Goal: Check status: Check status

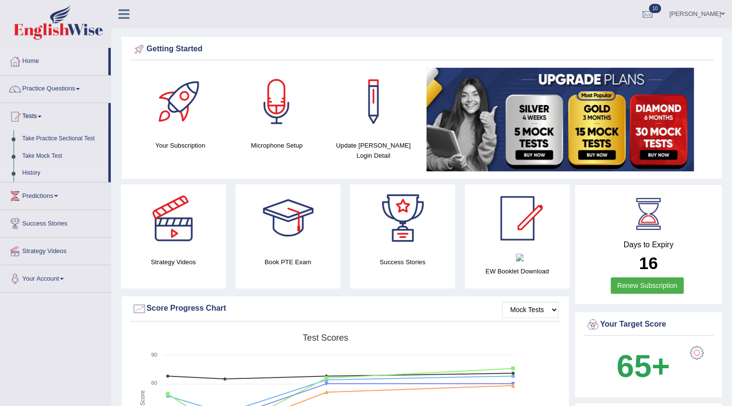
click at [31, 173] on link "History" at bounding box center [63, 172] width 90 height 17
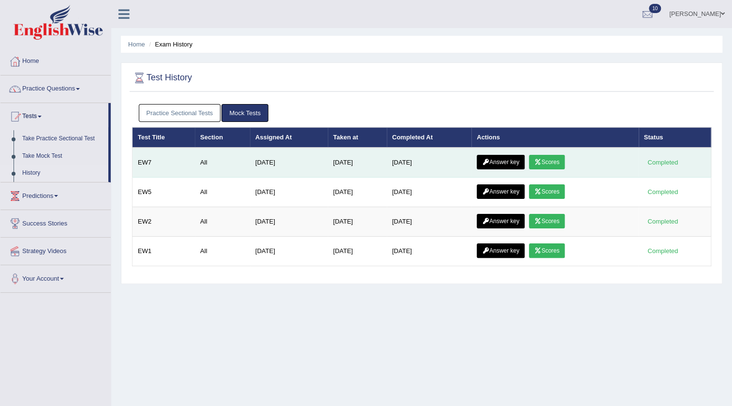
click at [552, 157] on link "Scores" at bounding box center [547, 162] width 36 height 15
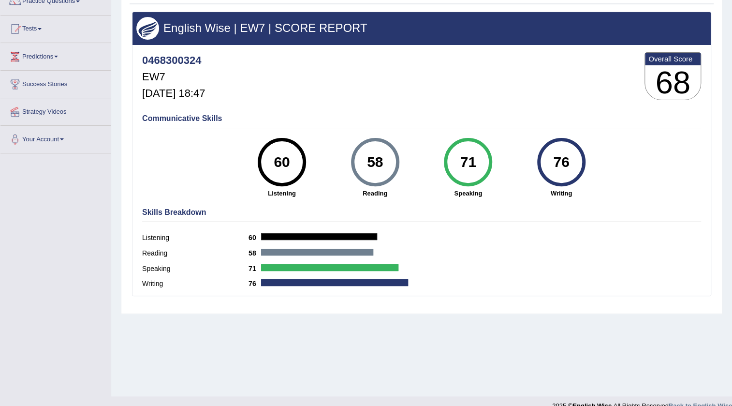
scroll to position [102, 0]
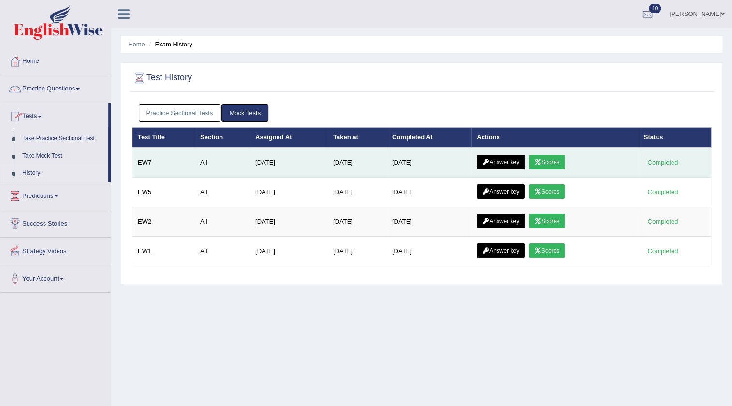
click at [501, 163] on link "Answer key" at bounding box center [501, 162] width 48 height 15
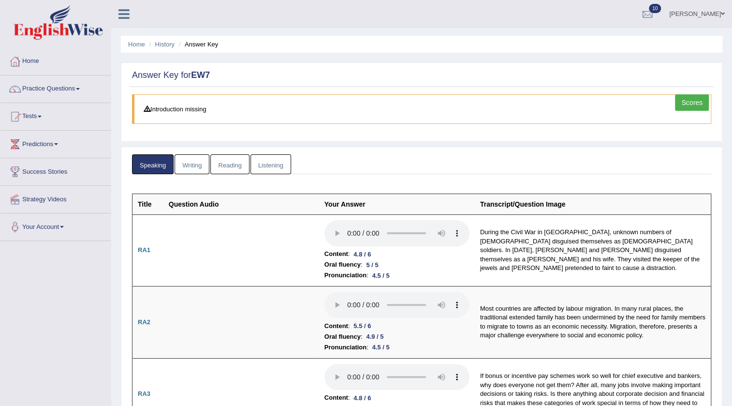
click at [177, 167] on link "Writing" at bounding box center [192, 164] width 35 height 20
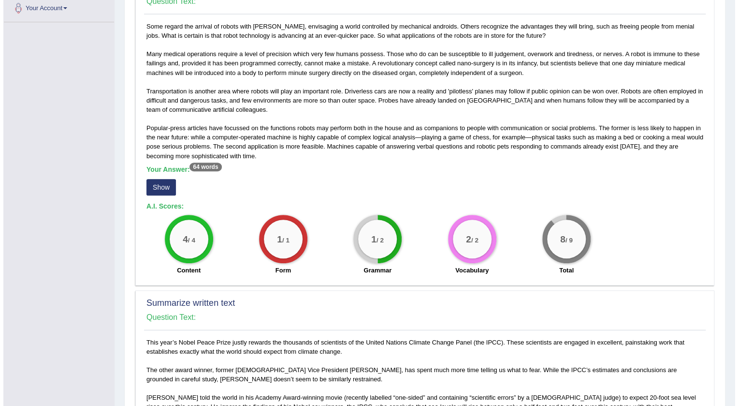
scroll to position [219, 0]
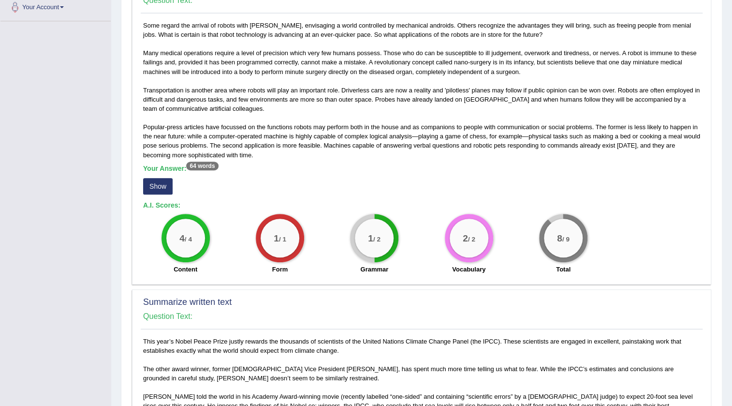
click at [161, 189] on button "Show" at bounding box center [157, 186] width 29 height 16
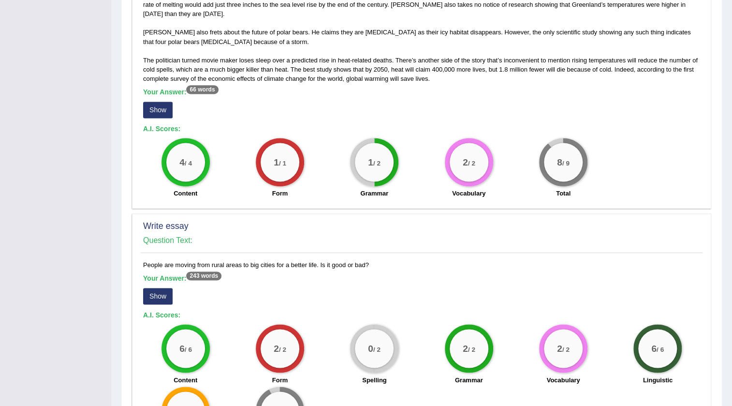
scroll to position [659, 0]
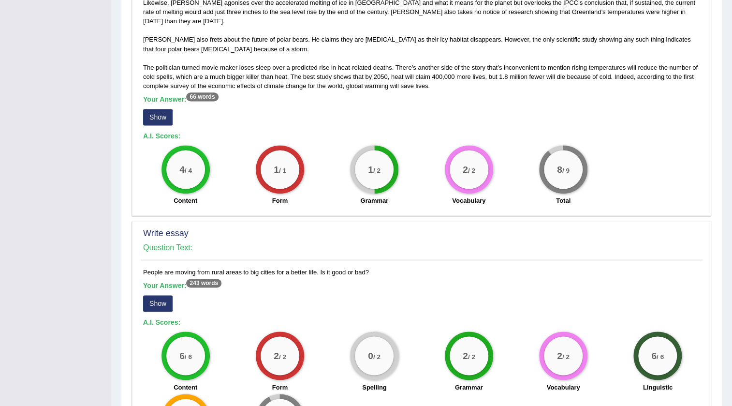
click at [151, 109] on button "Show" at bounding box center [157, 117] width 29 height 16
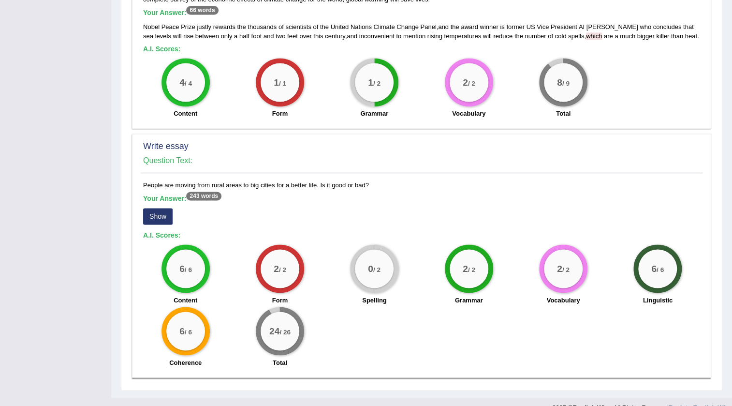
scroll to position [752, 0]
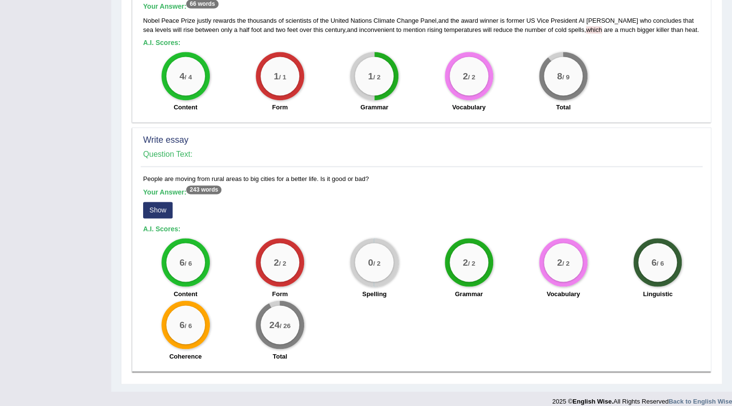
click at [161, 202] on button "Show" at bounding box center [157, 210] width 29 height 16
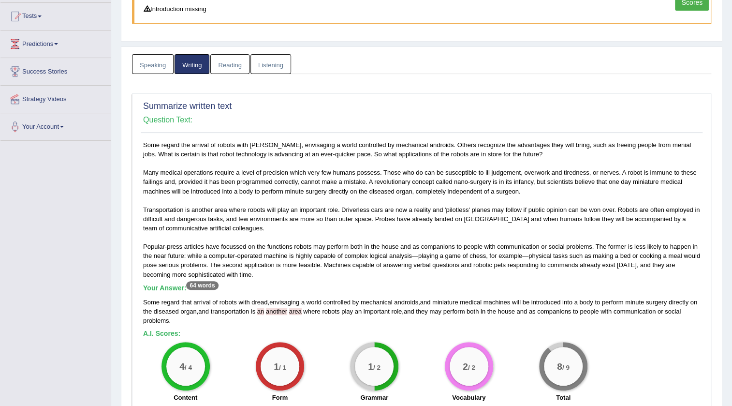
scroll to position [0, 0]
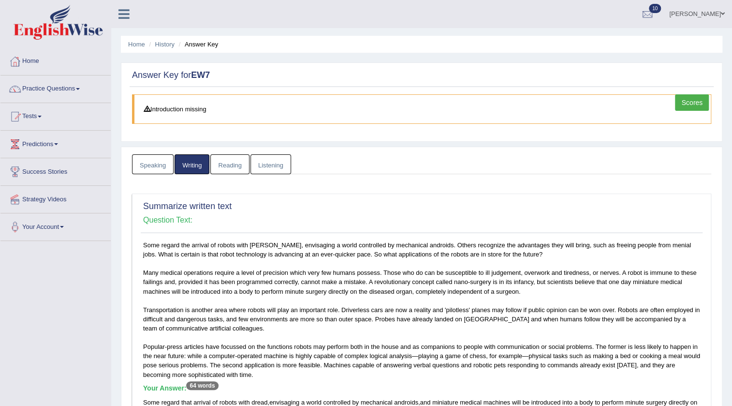
click at [230, 158] on link "Reading" at bounding box center [229, 164] width 39 height 20
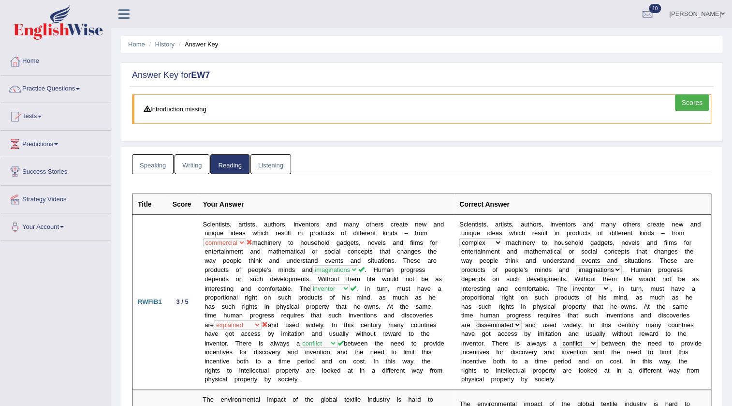
click at [250, 164] on link "Listening" at bounding box center [270, 164] width 41 height 20
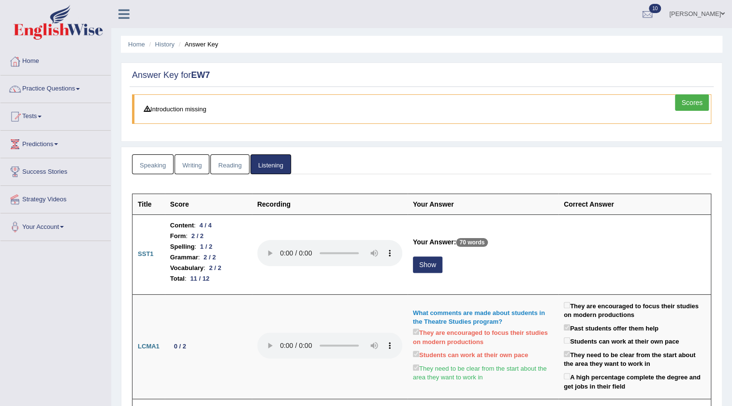
scroll to position [88, 0]
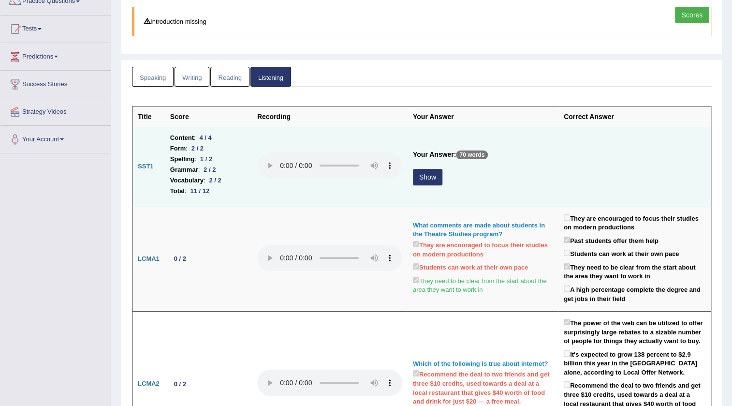
click at [420, 178] on button "Show" at bounding box center [427, 177] width 29 height 16
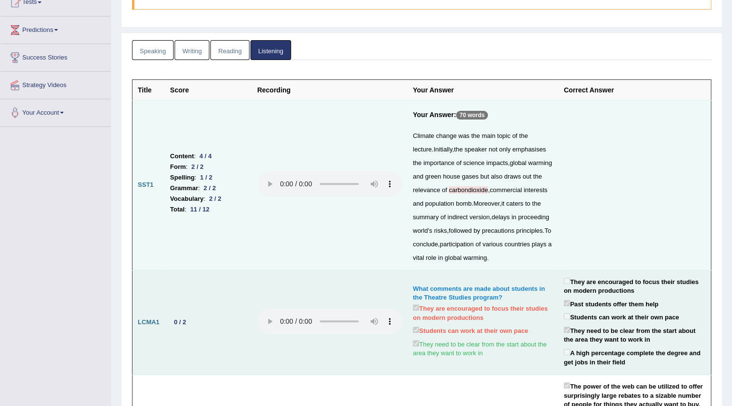
scroll to position [0, 0]
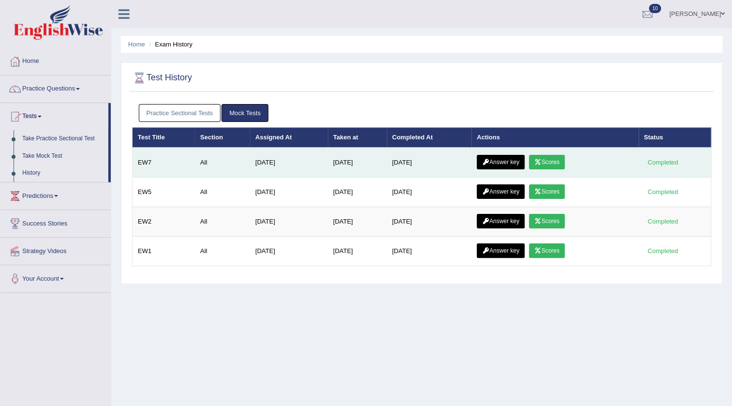
click at [551, 157] on link "Scores" at bounding box center [547, 162] width 36 height 15
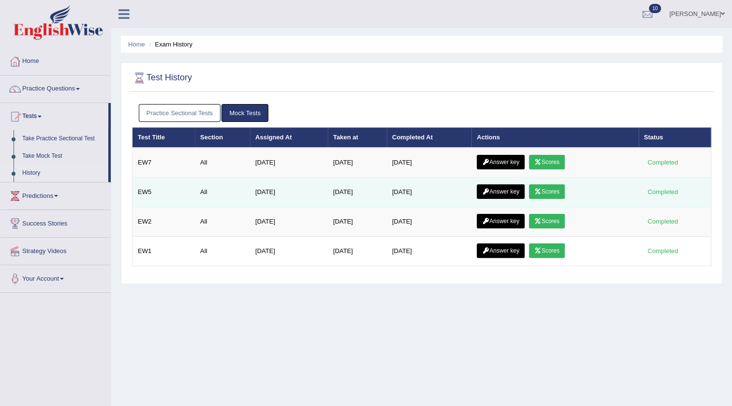
click at [556, 193] on link "Scores" at bounding box center [547, 191] width 36 height 15
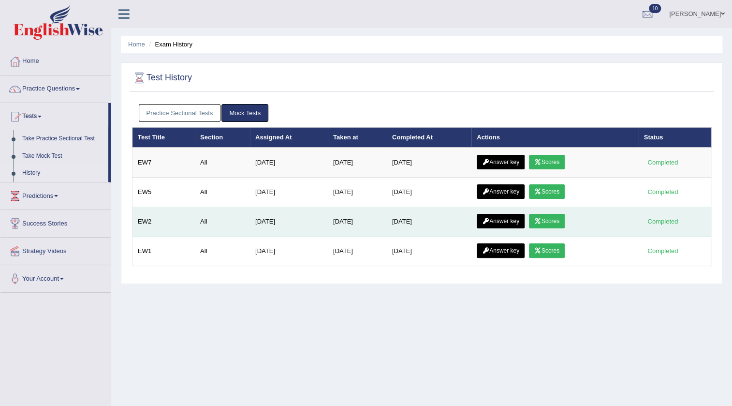
click at [547, 219] on link "Scores" at bounding box center [547, 221] width 36 height 15
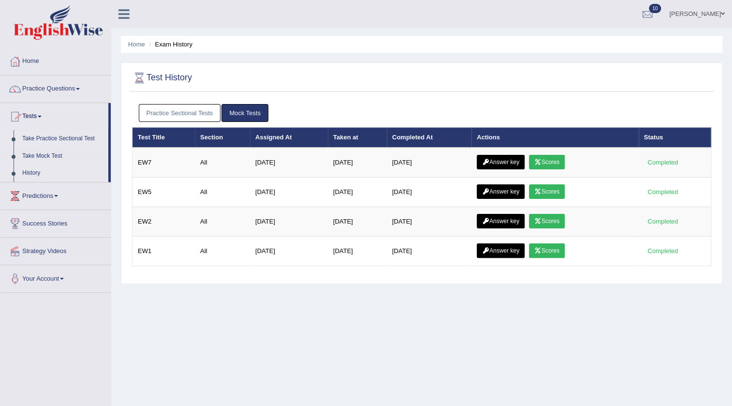
click at [34, 139] on link "Take Practice Sectional Test" at bounding box center [63, 138] width 90 height 17
click at [165, 116] on link "Practice Sectional Tests" at bounding box center [180, 113] width 82 height 18
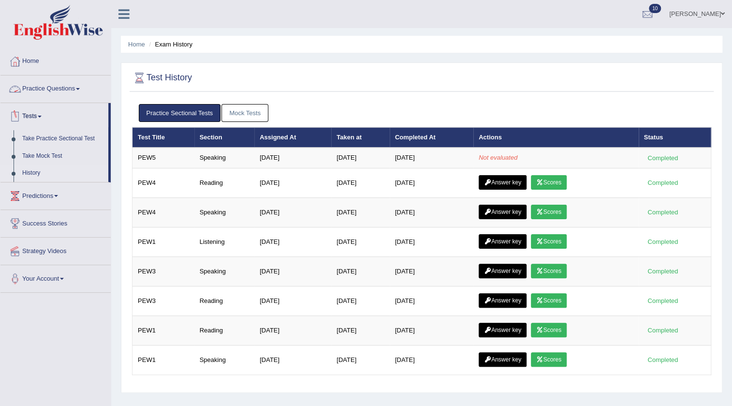
click at [237, 102] on div "Practice Sectional Tests Mock Tests" at bounding box center [421, 113] width 579 height 28
click at [242, 114] on link "Mock Tests" at bounding box center [244, 113] width 47 height 18
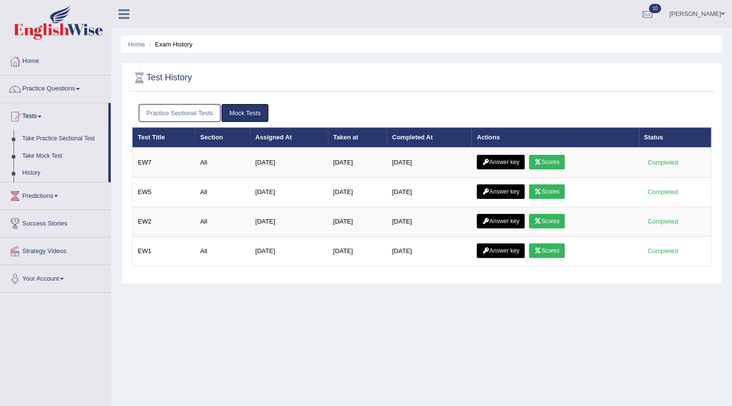
click at [201, 117] on link "Practice Sectional Tests" at bounding box center [180, 113] width 82 height 18
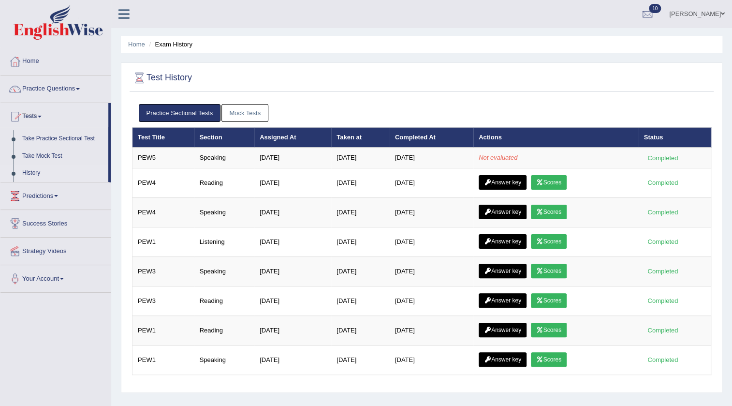
click at [234, 106] on link "Mock Tests" at bounding box center [244, 113] width 47 height 18
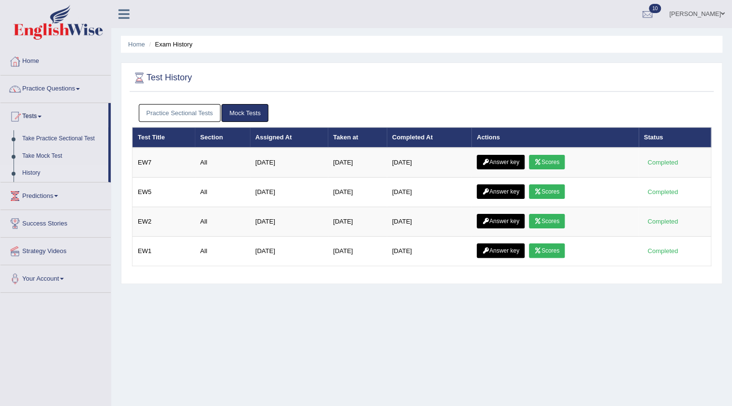
click at [183, 114] on link "Practice Sectional Tests" at bounding box center [180, 113] width 82 height 18
